Goal: Information Seeking & Learning: Learn about a topic

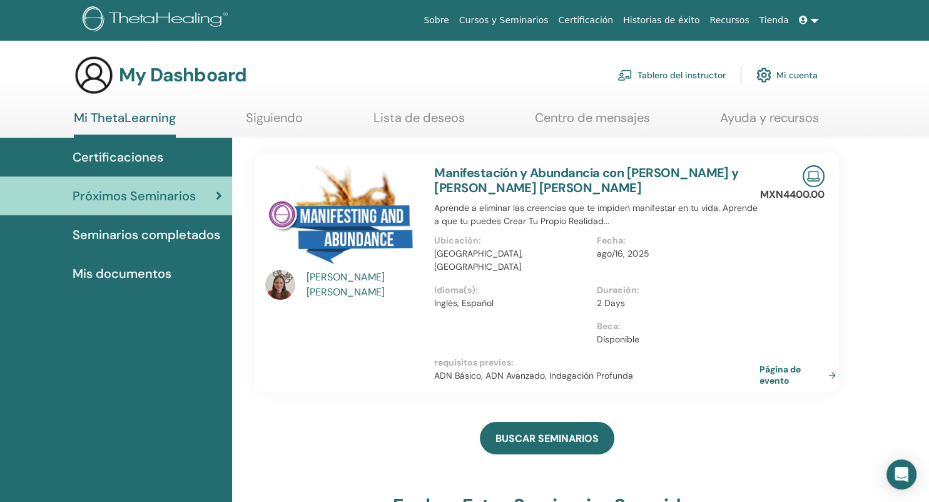
click at [635, 118] on link "Centro de mensajes" at bounding box center [592, 122] width 115 height 24
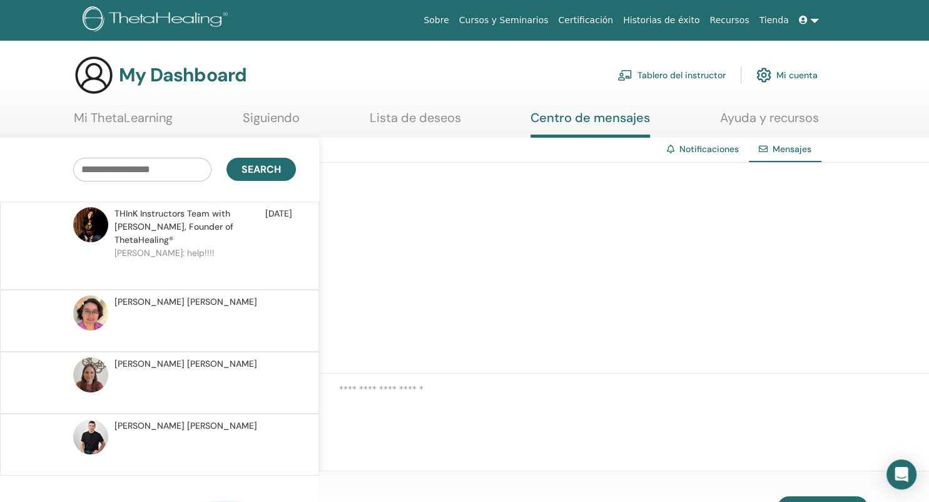
click at [145, 118] on link "Mi ThetaLearning" at bounding box center [123, 122] width 99 height 24
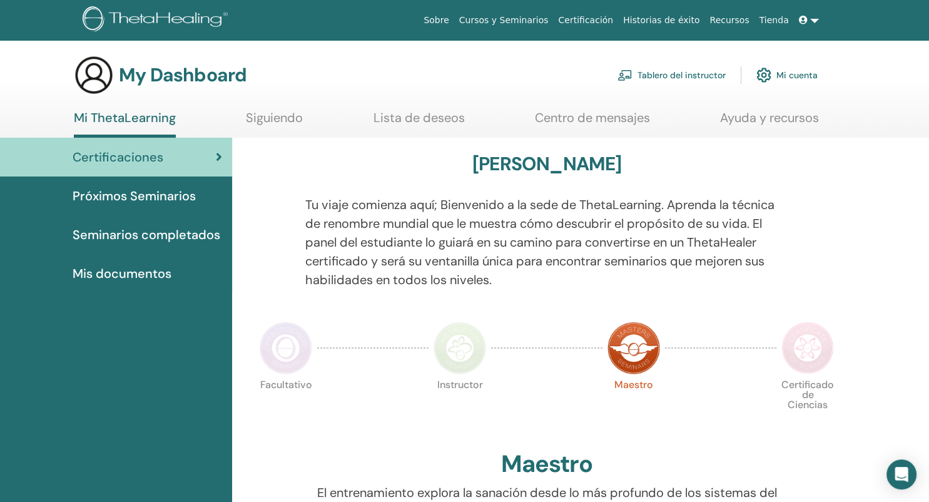
click at [160, 235] on span "Seminarios completados" at bounding box center [147, 234] width 148 height 19
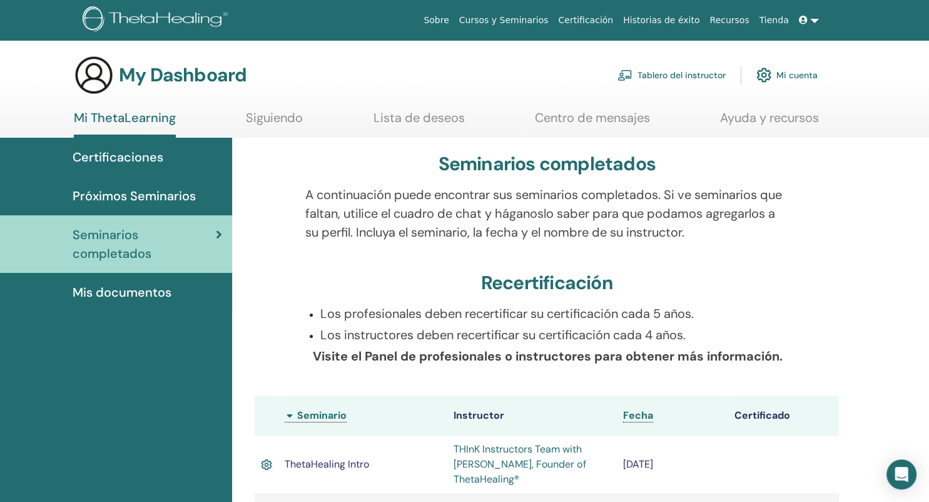
click at [134, 193] on span "Próximos Seminarios" at bounding box center [134, 195] width 123 height 19
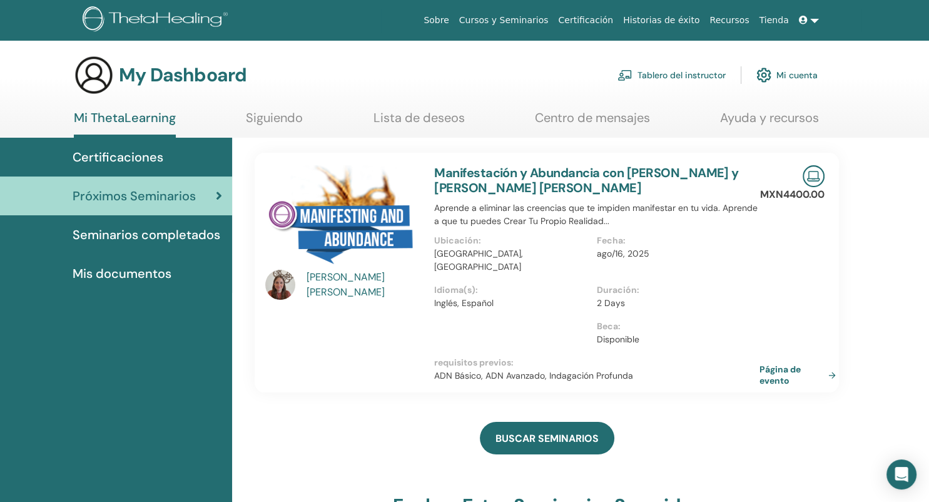
click at [142, 159] on span "Certificaciones" at bounding box center [118, 157] width 91 height 19
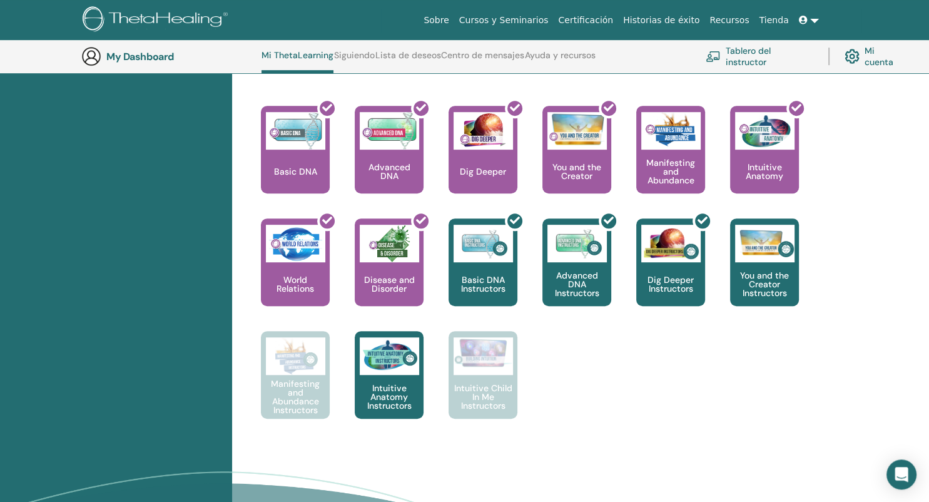
scroll to position [506, 0]
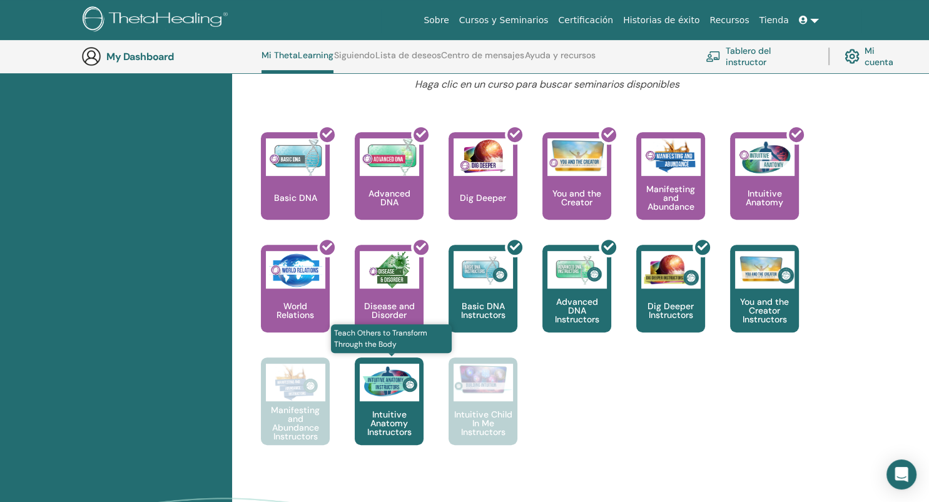
click at [396, 415] on p "Intuitive Anatomy Instructors" at bounding box center [389, 423] width 69 height 26
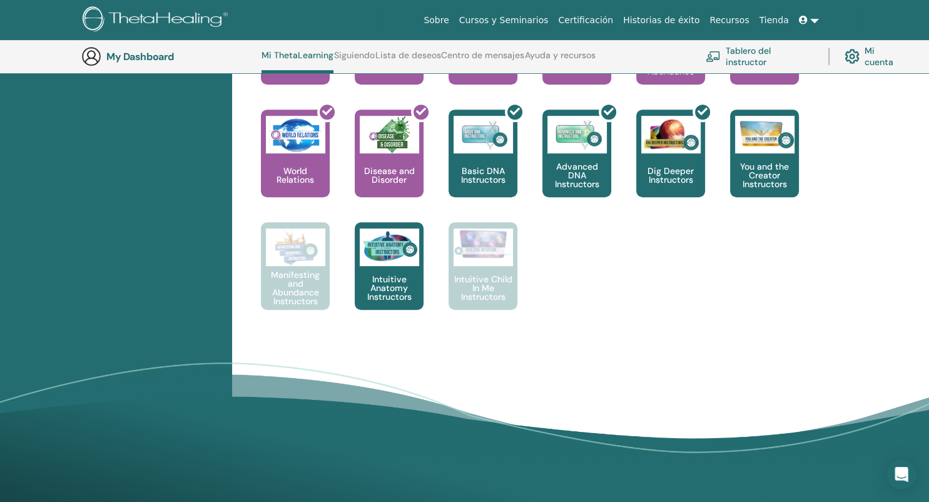
scroll to position [573, 0]
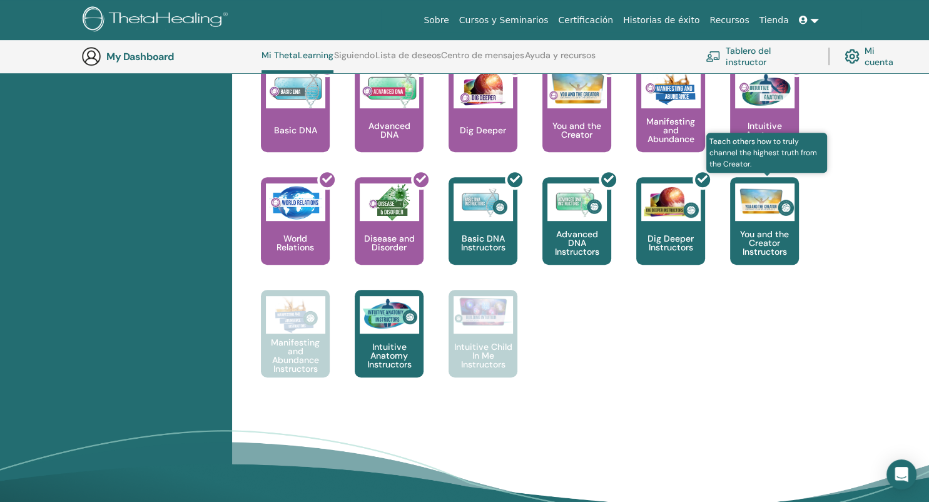
click at [745, 265] on link "Teach others how to truly channel the highest truth from the Creator. You and t…" at bounding box center [764, 233] width 69 height 113
click at [752, 248] on p "You and the Creator Instructors" at bounding box center [764, 243] width 69 height 26
click at [775, 239] on p "You and the Creator Instructors" at bounding box center [764, 243] width 69 height 26
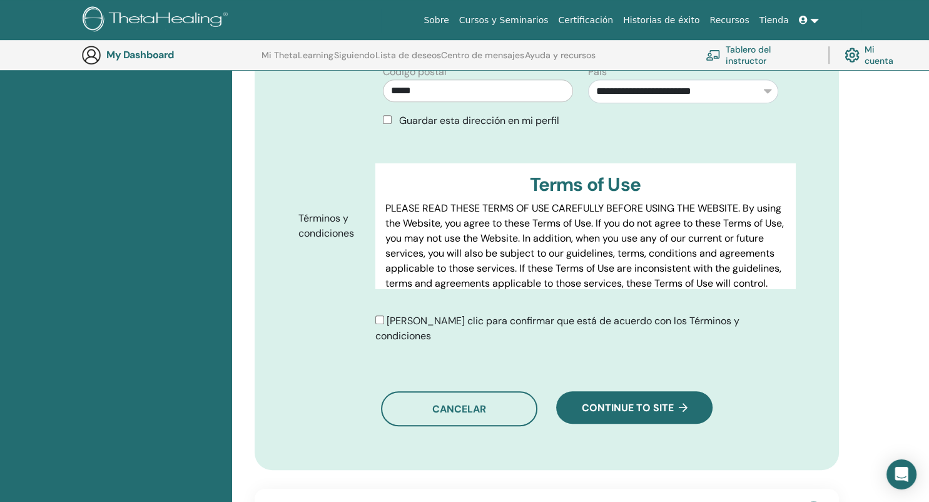
scroll to position [705, 0]
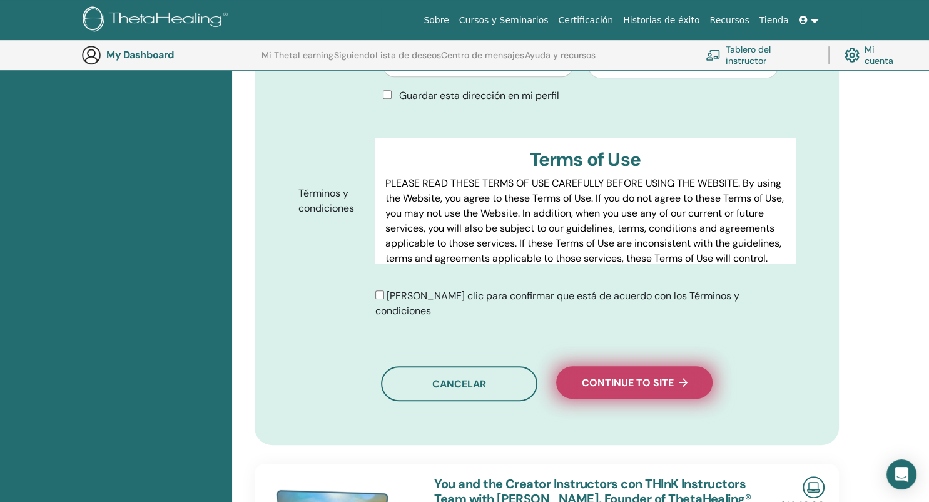
click at [645, 376] on span "Continue to site" at bounding box center [635, 382] width 106 height 13
